Goal: Information Seeking & Learning: Learn about a topic

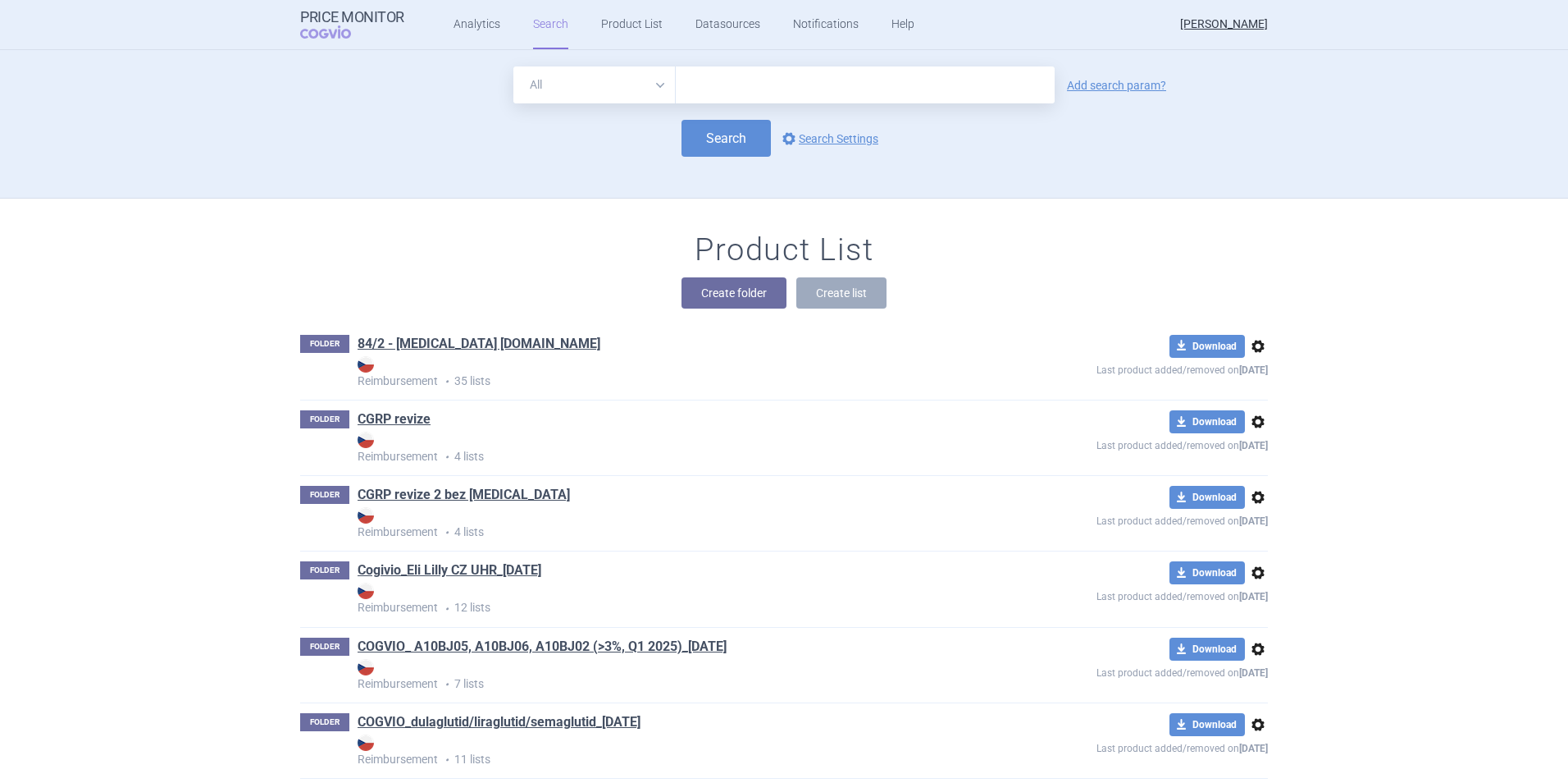
click at [692, 81] on input "text" at bounding box center [865, 85] width 379 height 37
click at [456, 152] on div "Search options Search Settings" at bounding box center [784, 138] width 968 height 37
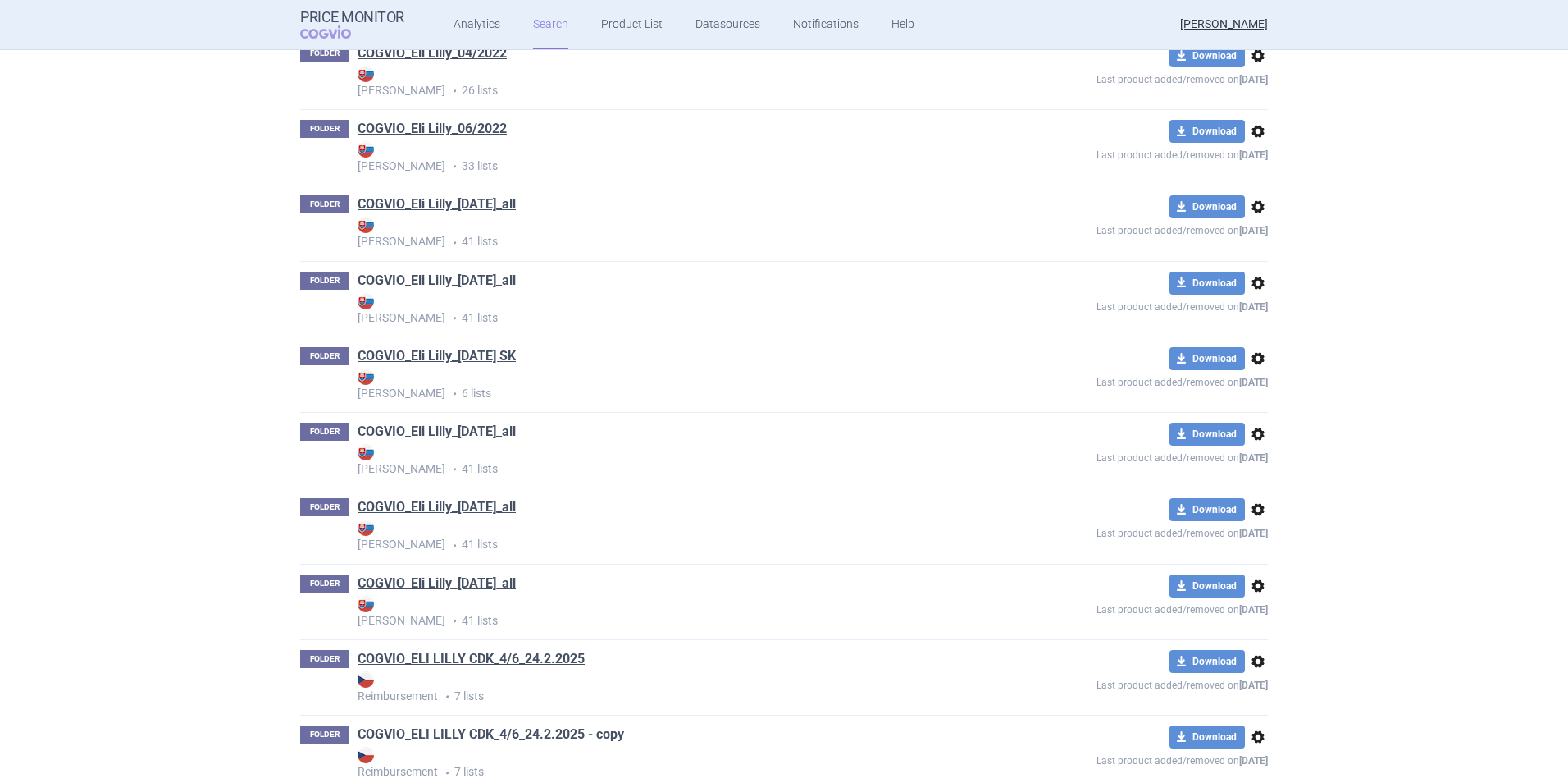
scroll to position [1896, 0]
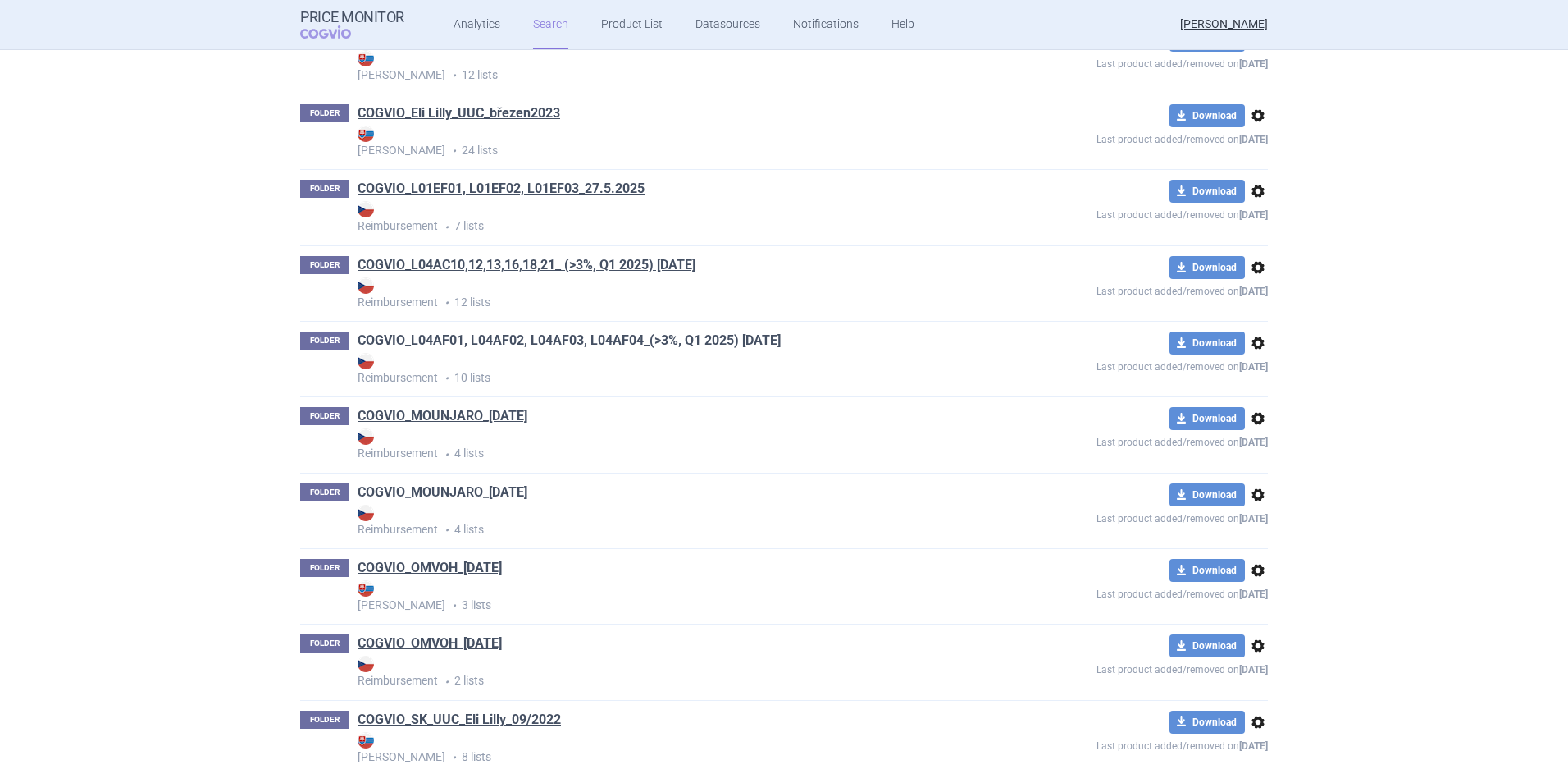
click at [498, 491] on link "COGVIO_MOUNJARO_[DATE]" at bounding box center [442, 492] width 170 height 18
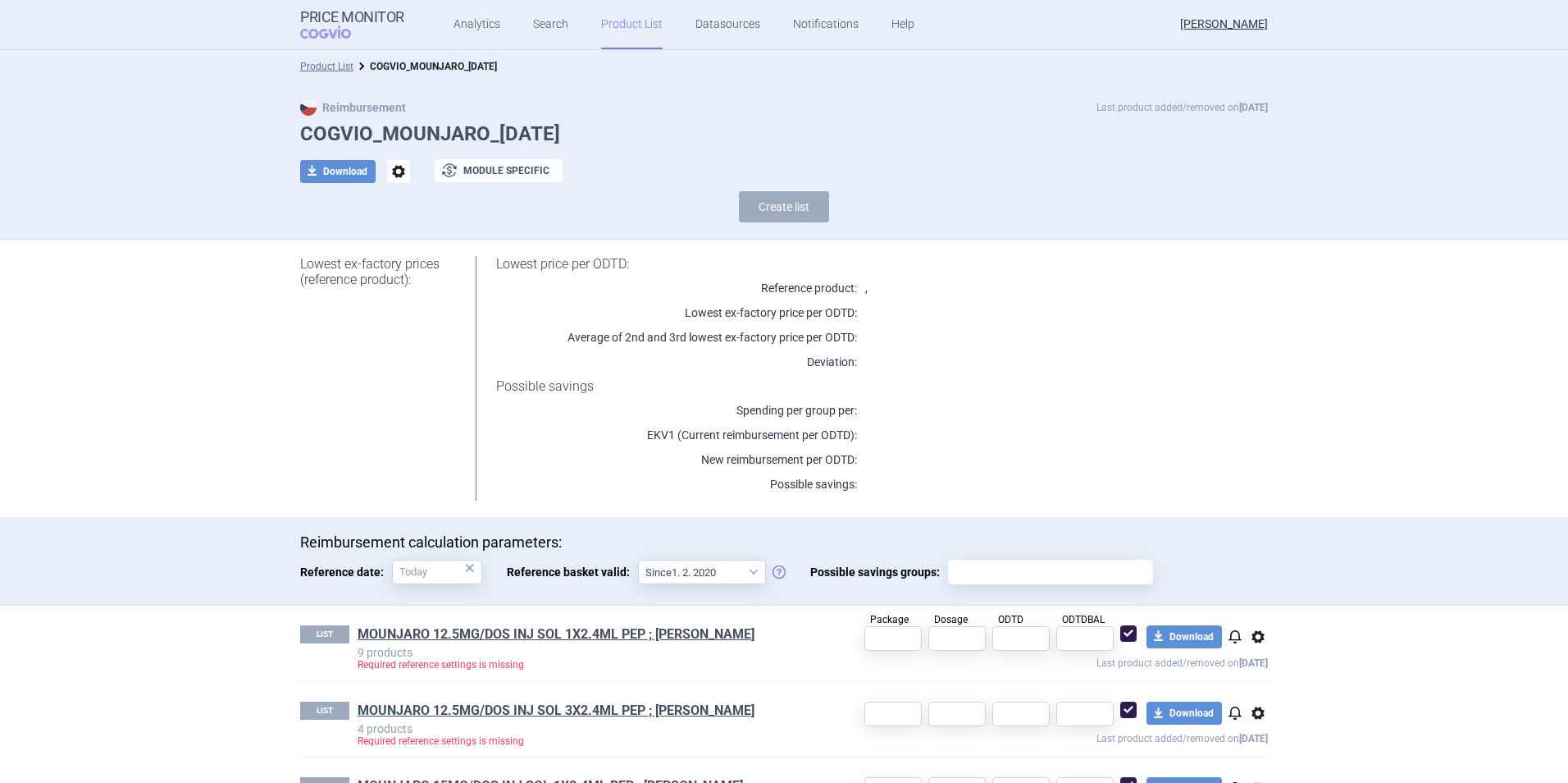
scroll to position [142, 0]
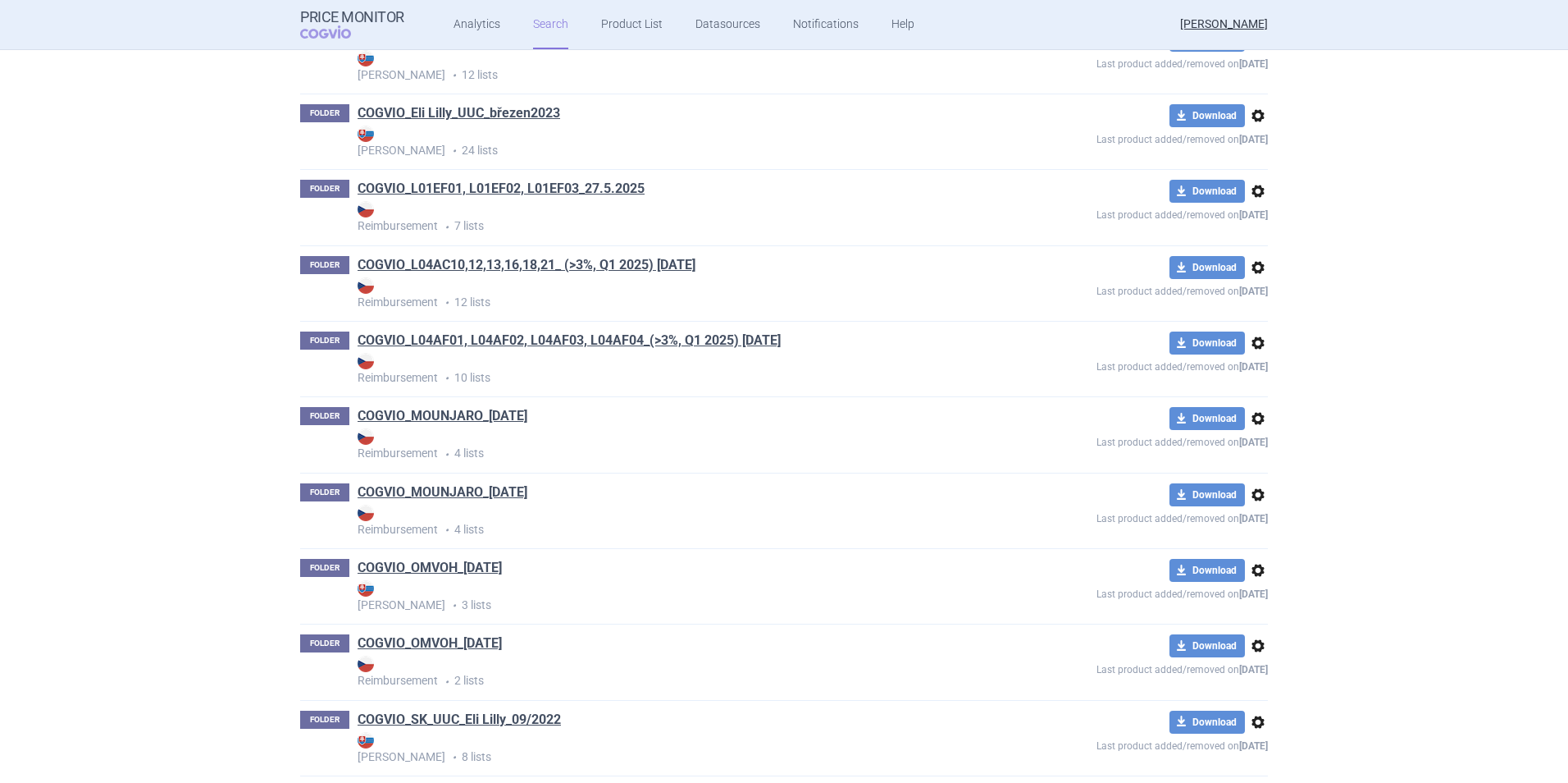
scroll to position [4017, 0]
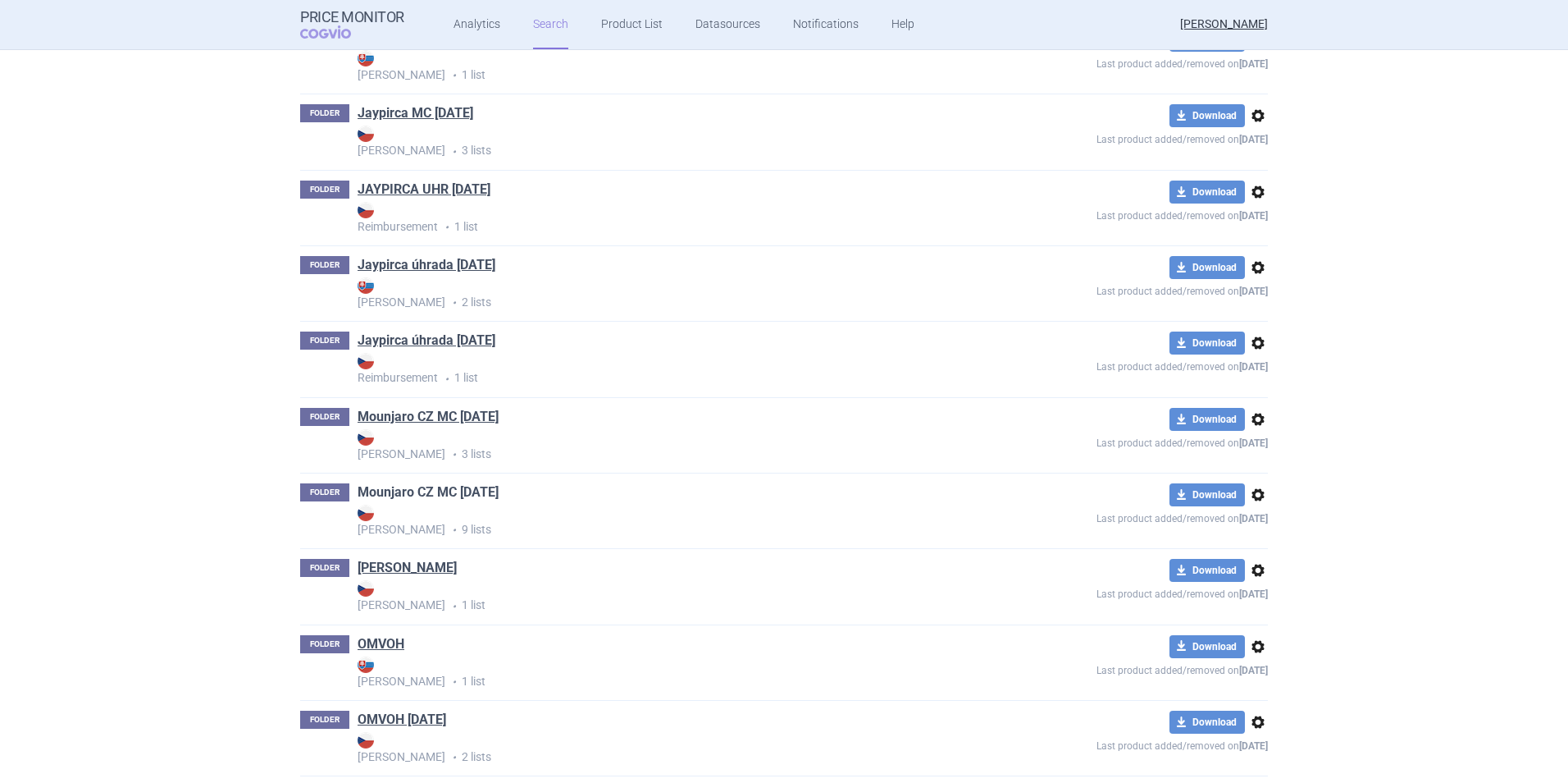
click at [463, 492] on link "Mounjaro CZ MC [DATE]" at bounding box center [428, 492] width 142 height 18
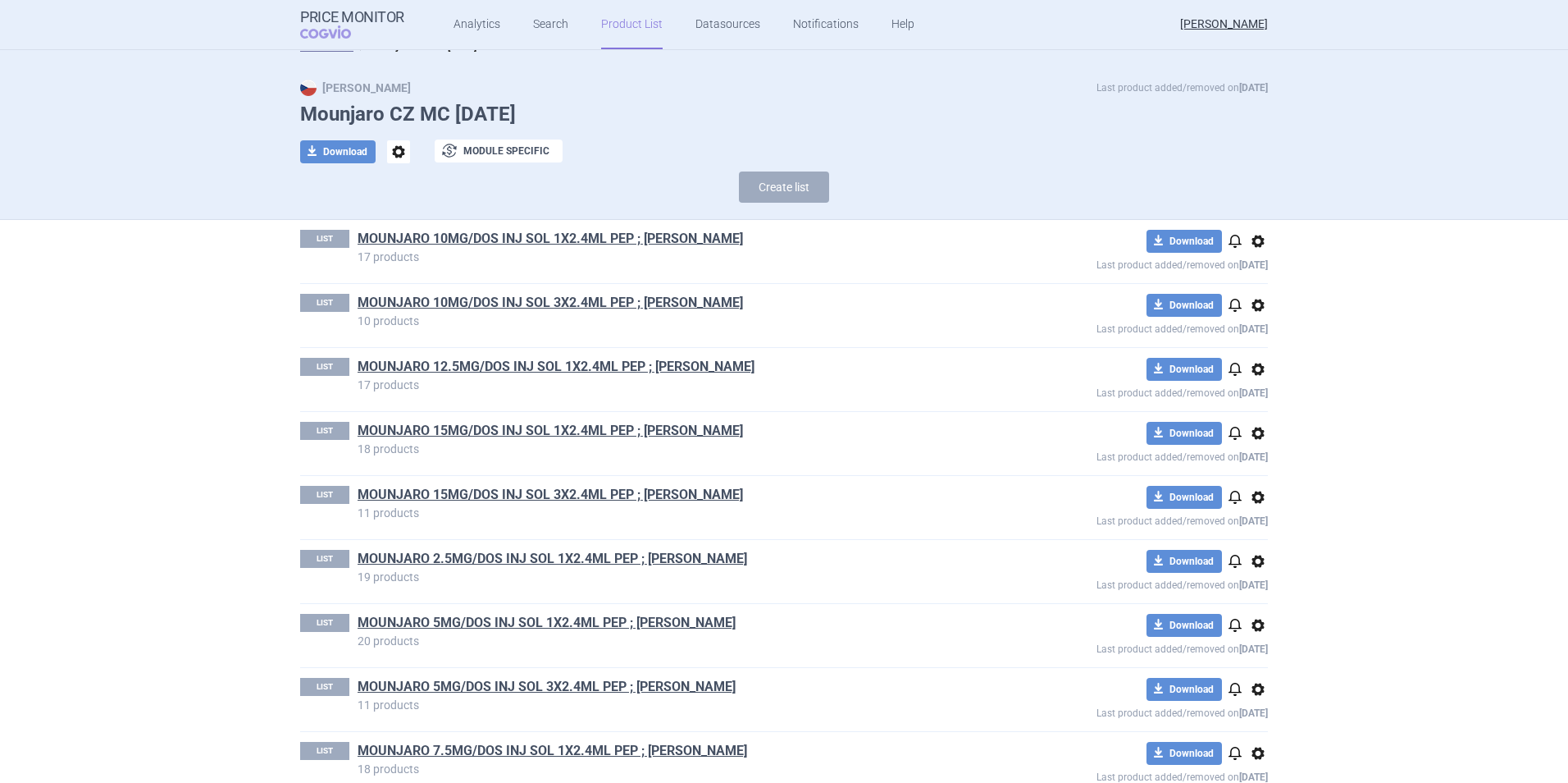
scroll to position [50, 0]
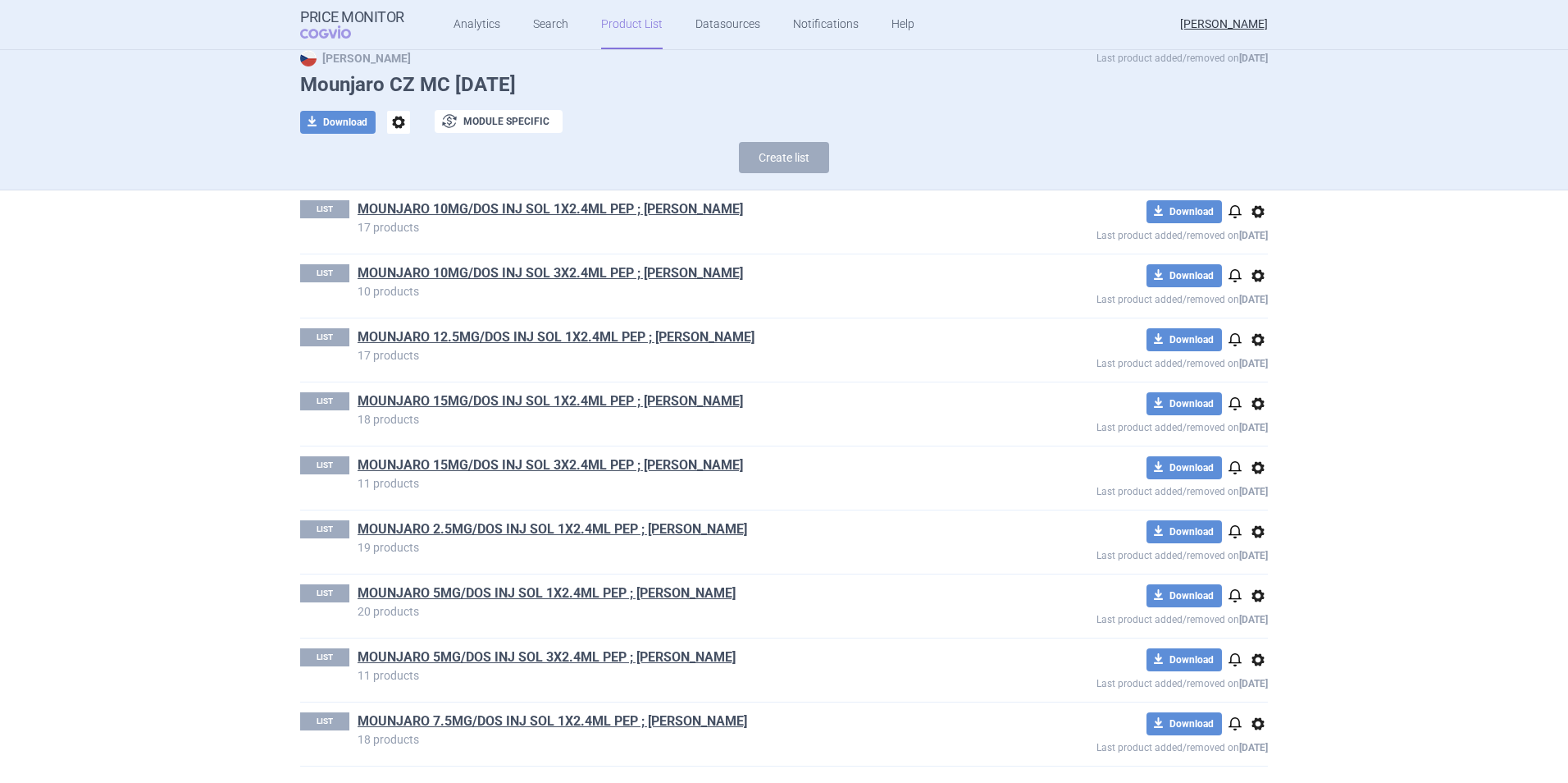
click at [523, 518] on div "LIST MOUNJARO 2.5MG/DOS INJ SOL 1X2.4ML PEP ; MOUNJARO KWIKPEN 19 products down…" at bounding box center [784, 541] width 968 height 63
click at [519, 528] on link "MOUNJARO 2.5MG/DOS INJ SOL 1X2.4ML PEP ; [PERSON_NAME]" at bounding box center [552, 529] width 390 height 18
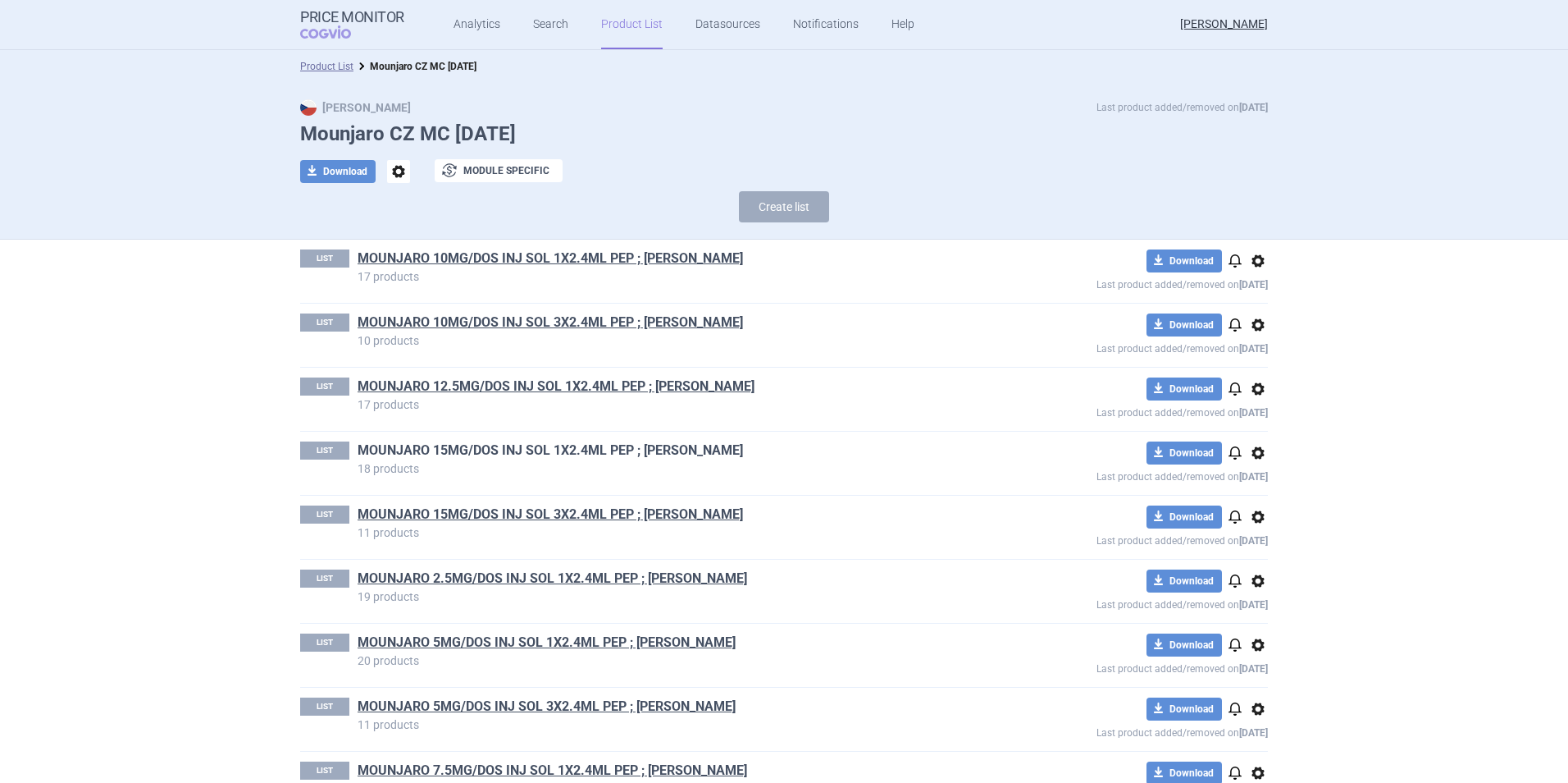
click at [537, 446] on link "MOUNJARO 15MG/DOS INJ SOL 1X2.4ML PEP ; [PERSON_NAME]" at bounding box center [550, 450] width 386 height 18
